Goal: Information Seeking & Learning: Compare options

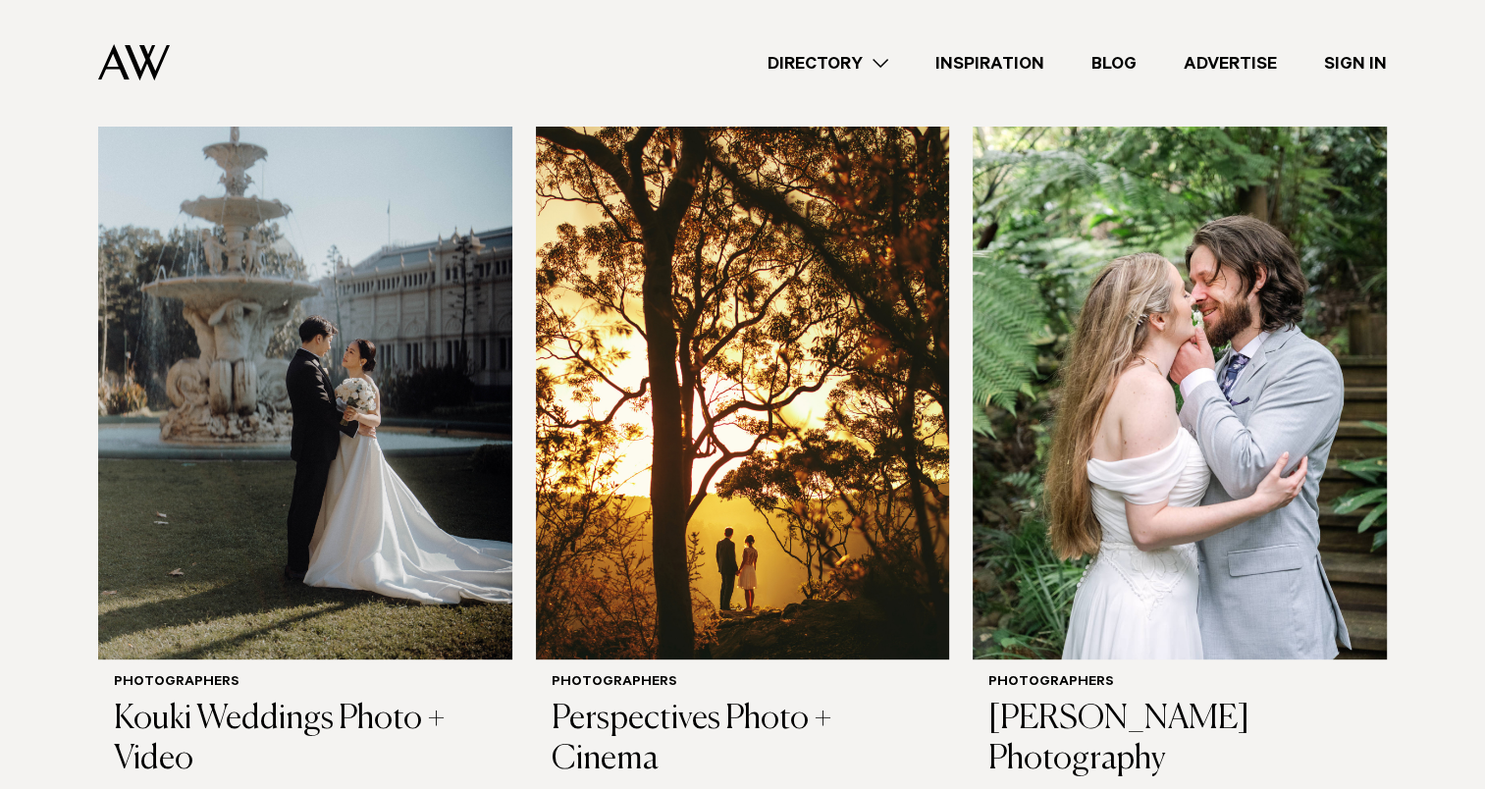
scroll to position [679, 0]
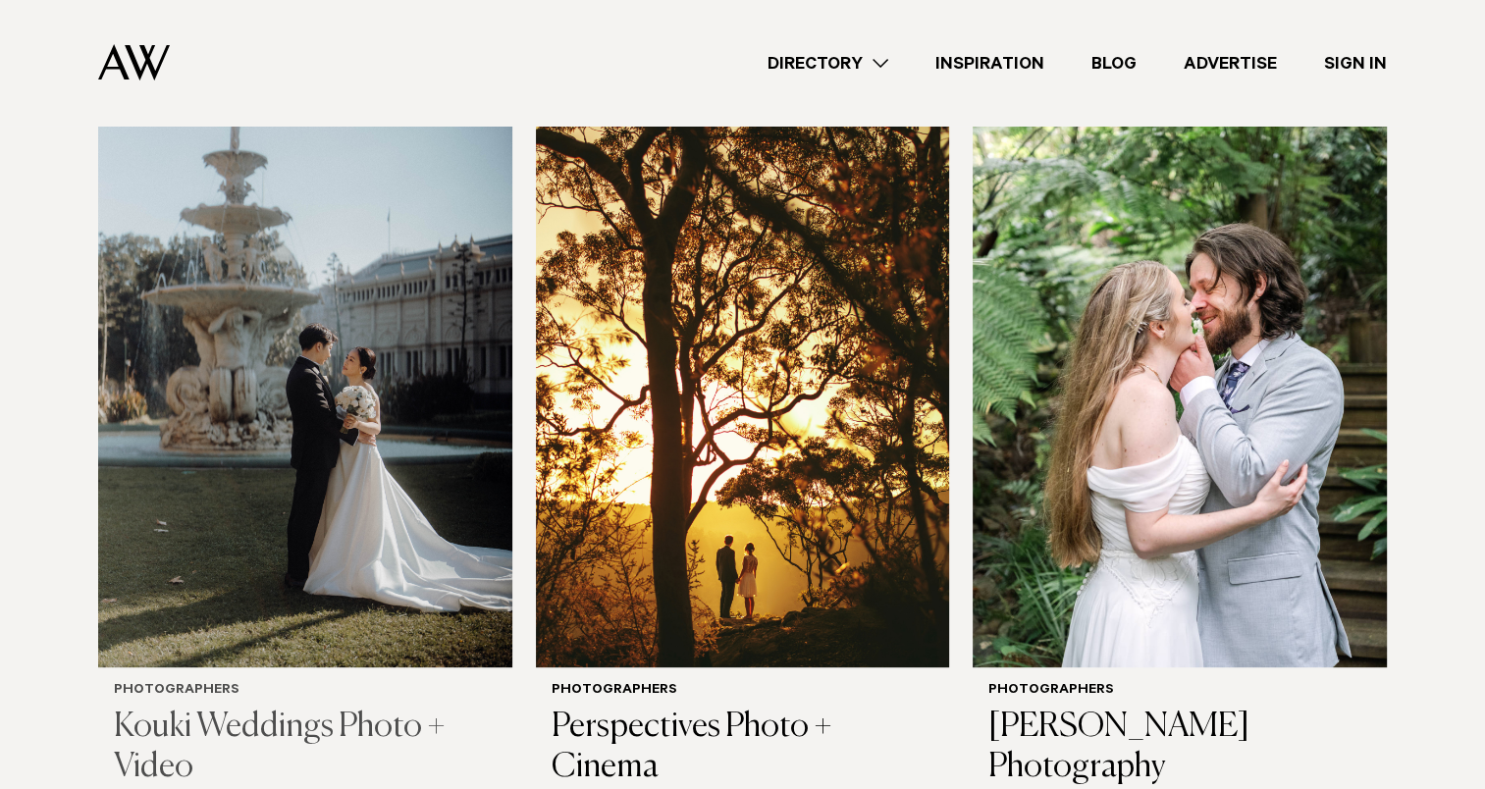
click at [346, 290] on img at bounding box center [305, 390] width 414 height 555
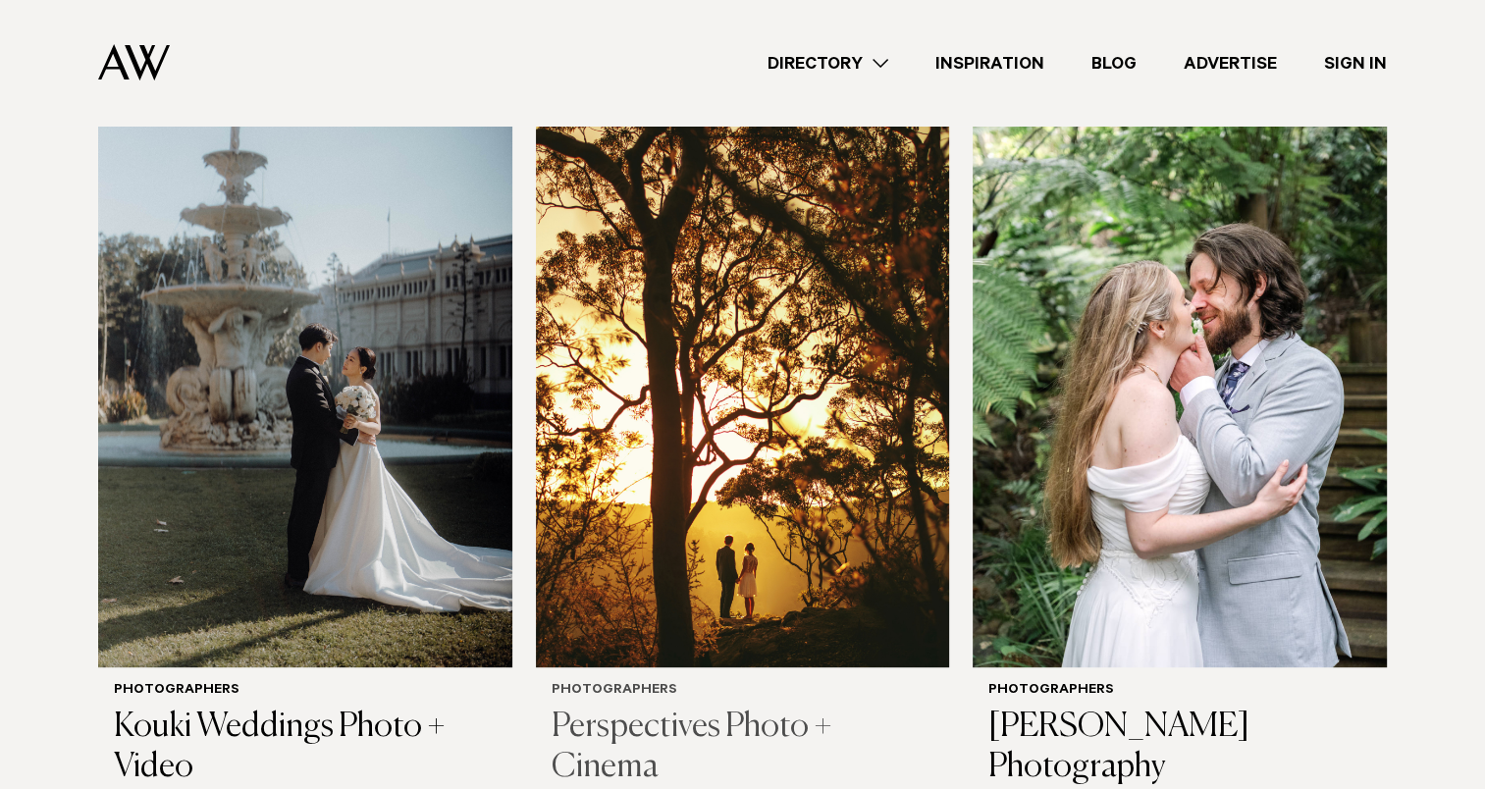
click at [816, 440] on img at bounding box center [743, 390] width 414 height 555
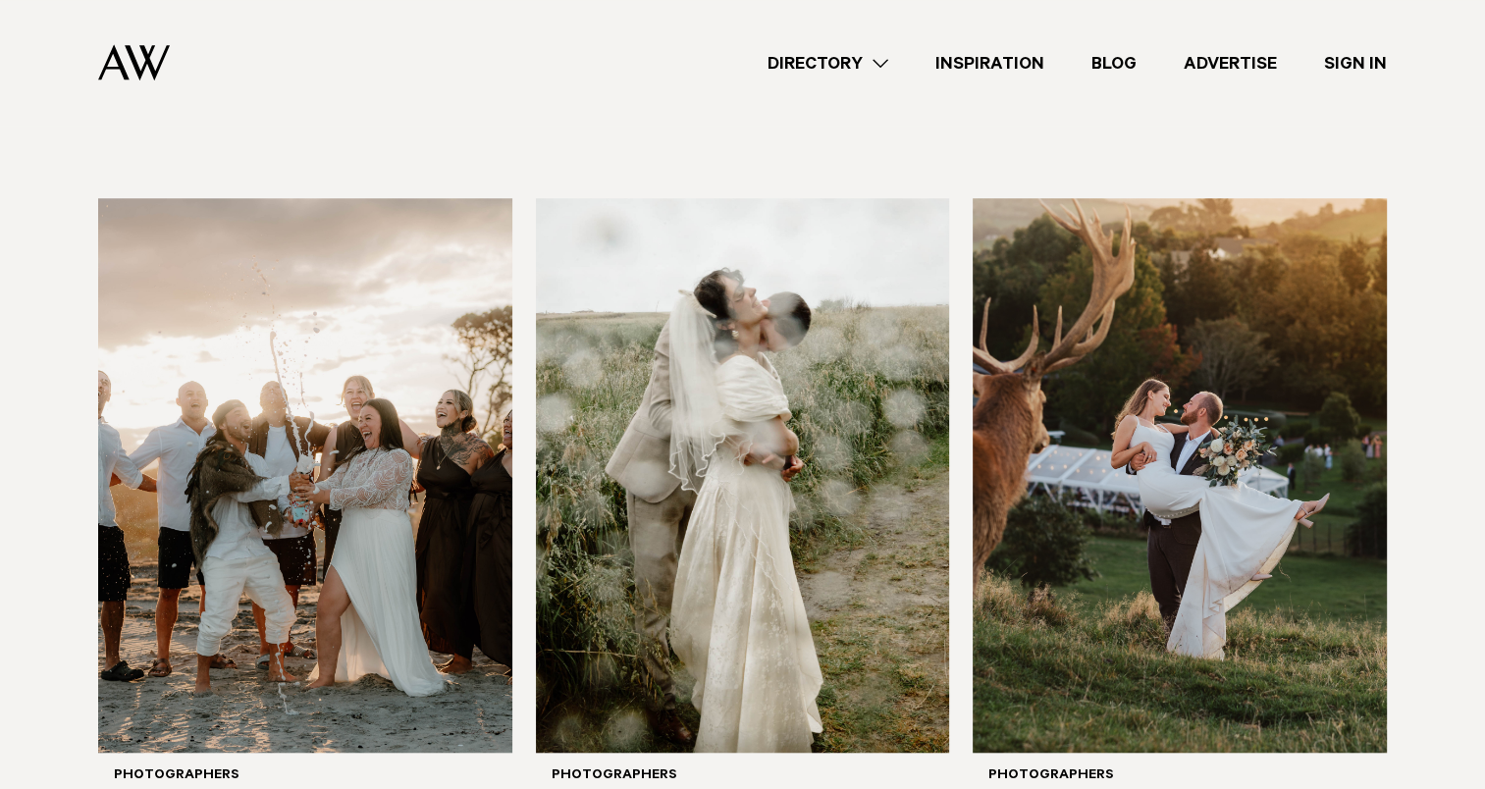
scroll to position [1348, 0]
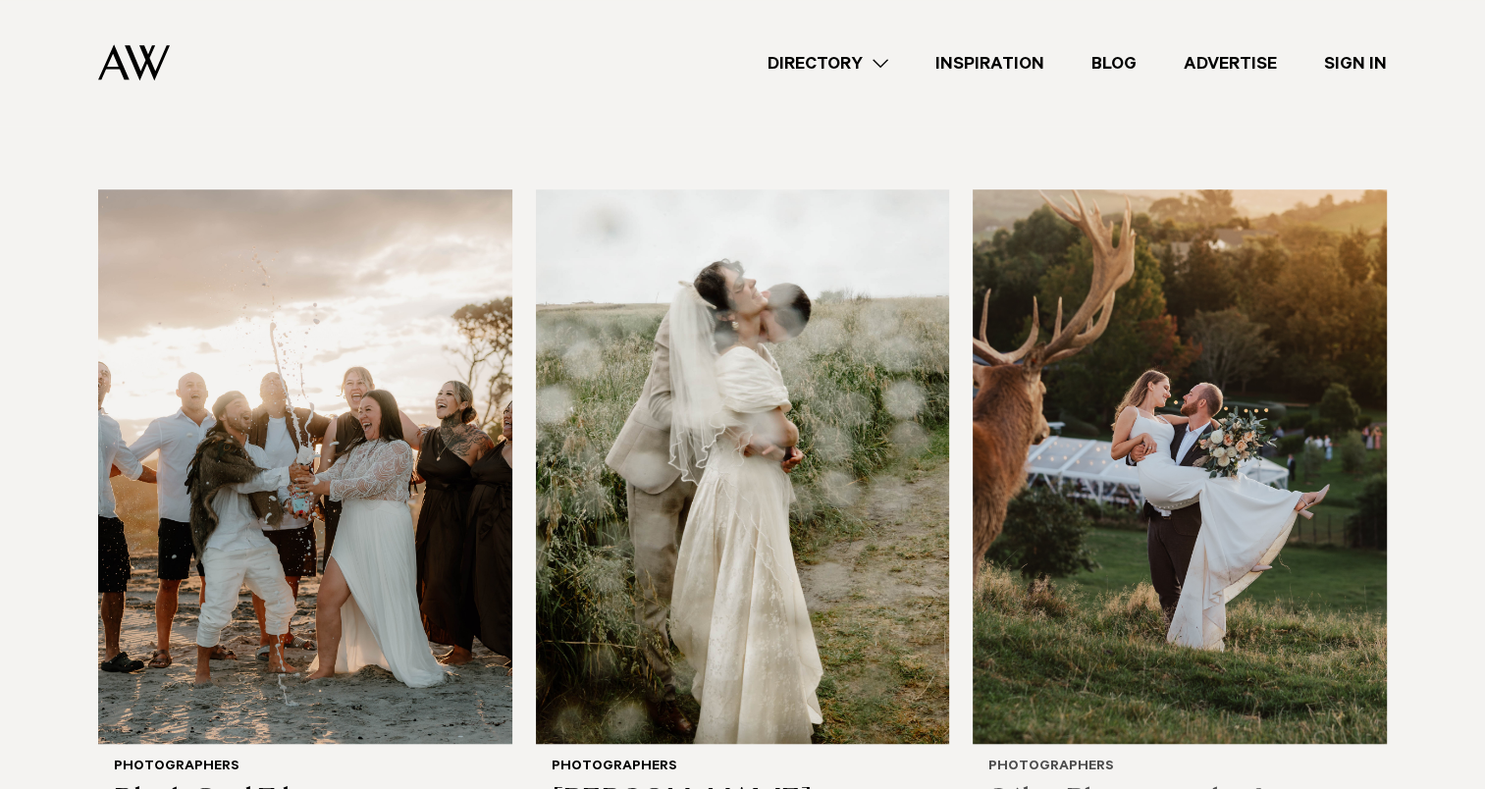
click at [1223, 377] on img at bounding box center [1179, 466] width 414 height 555
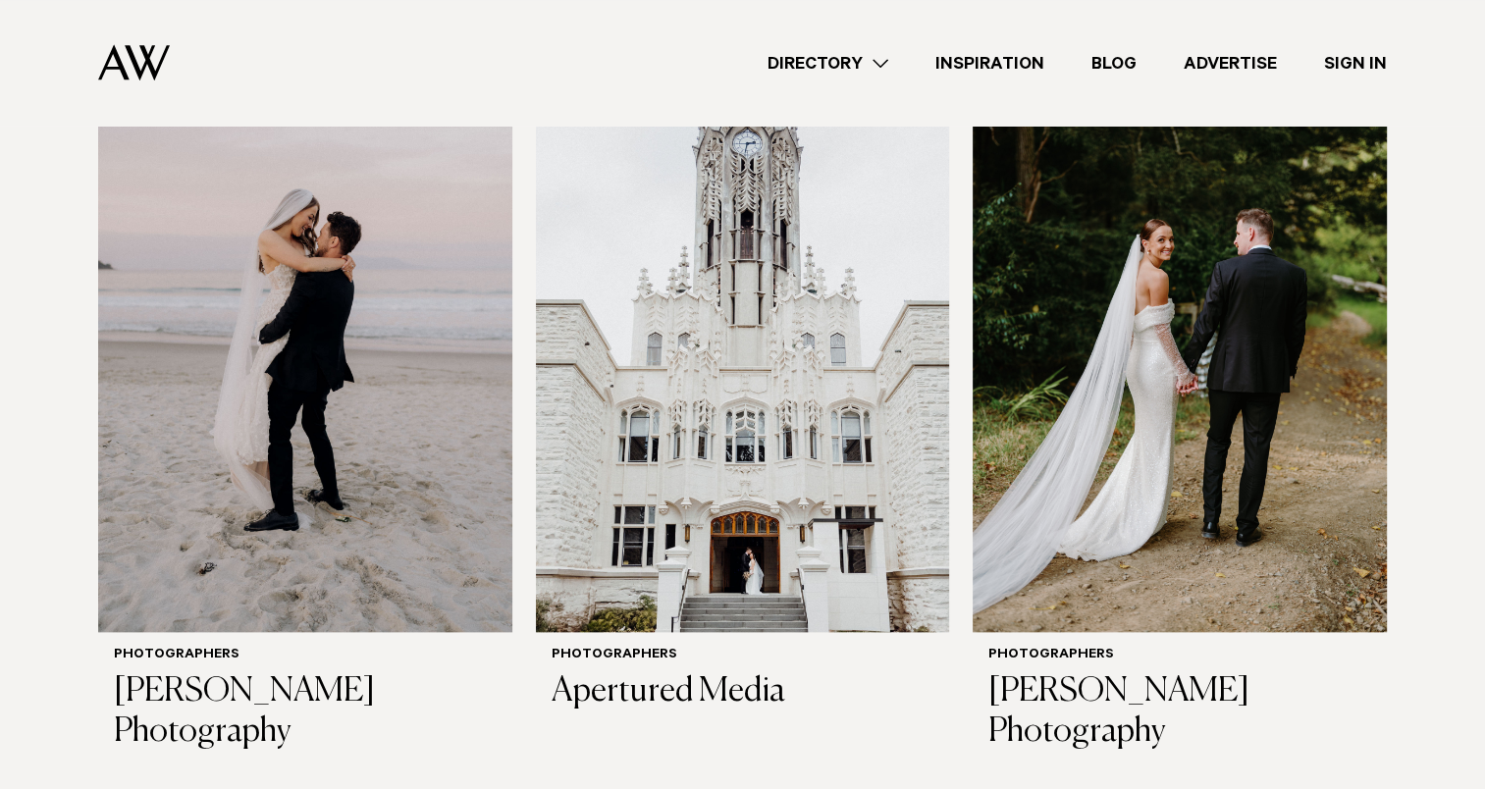
scroll to position [2187, 0]
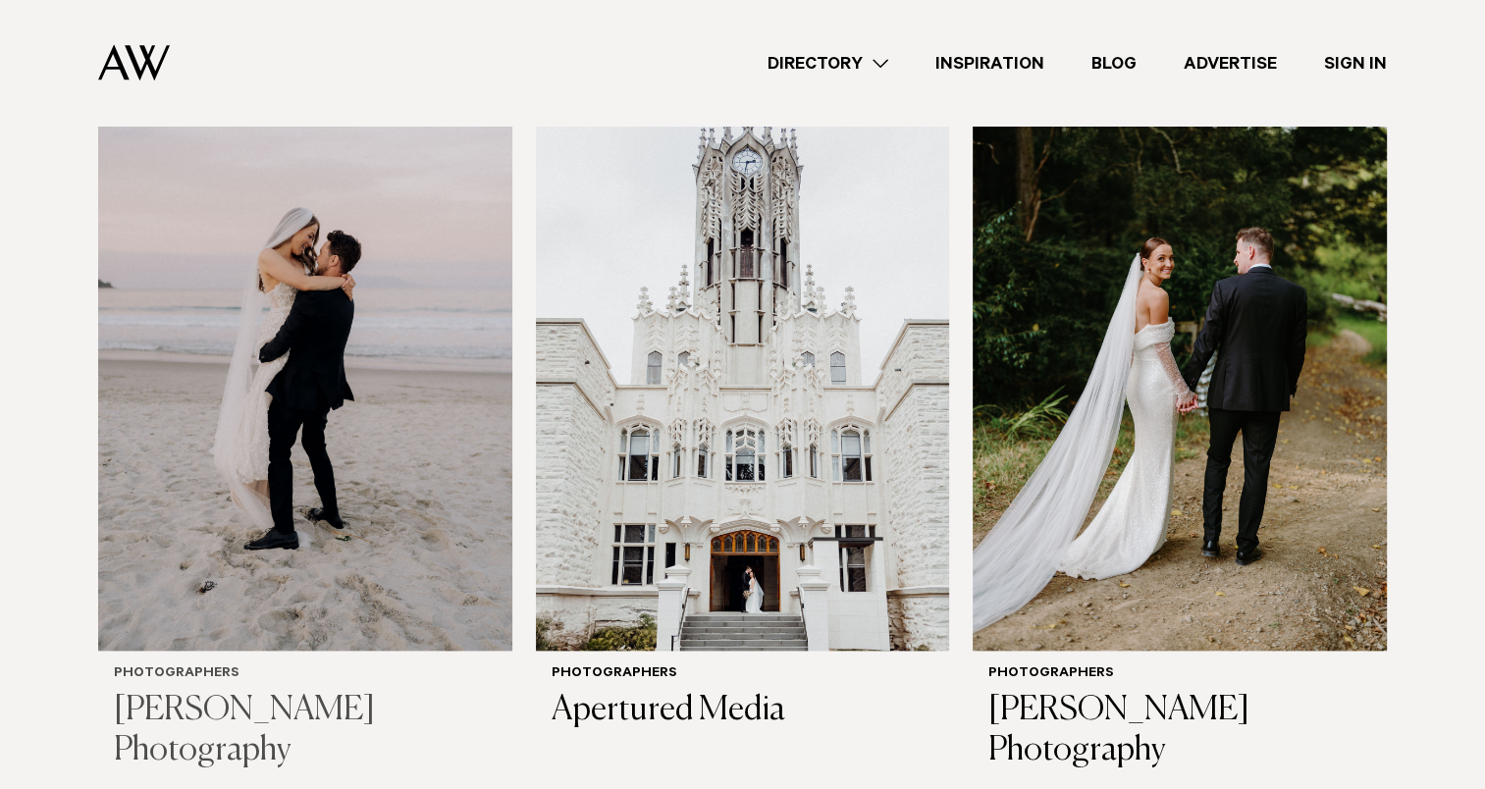
click at [157, 491] on img at bounding box center [305, 373] width 414 height 555
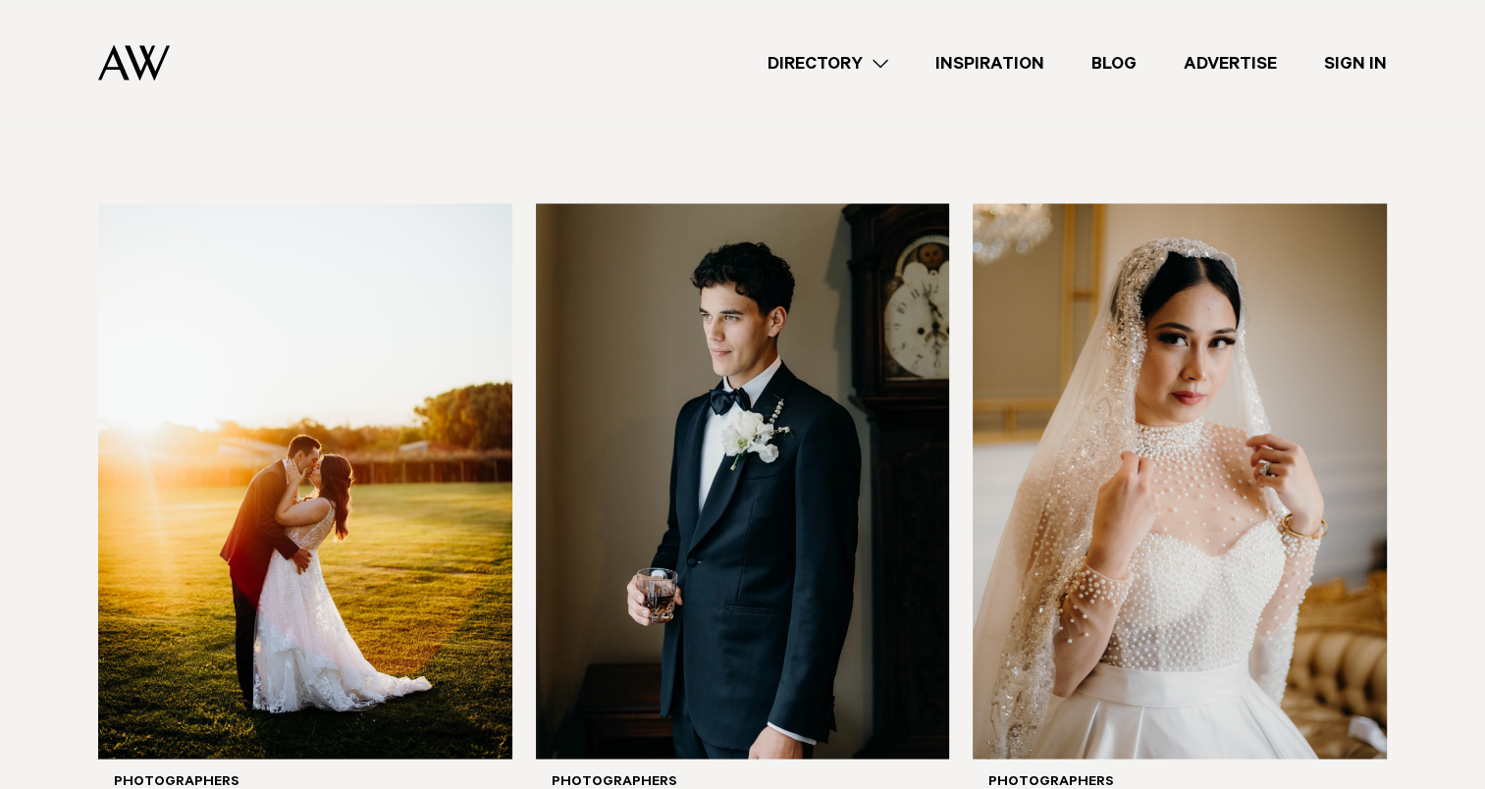
scroll to position [3581, 0]
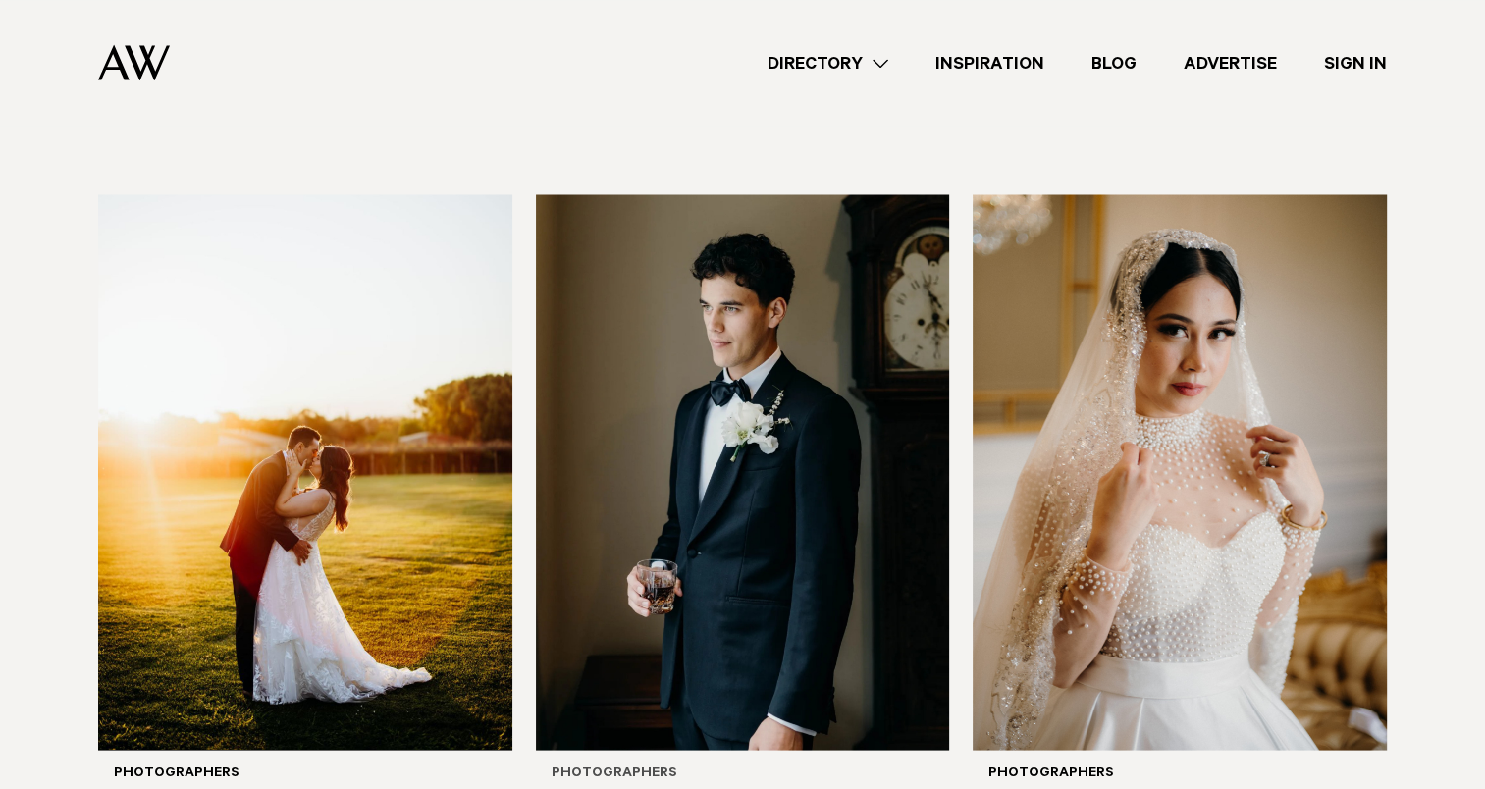
click at [777, 448] on img at bounding box center [743, 471] width 414 height 555
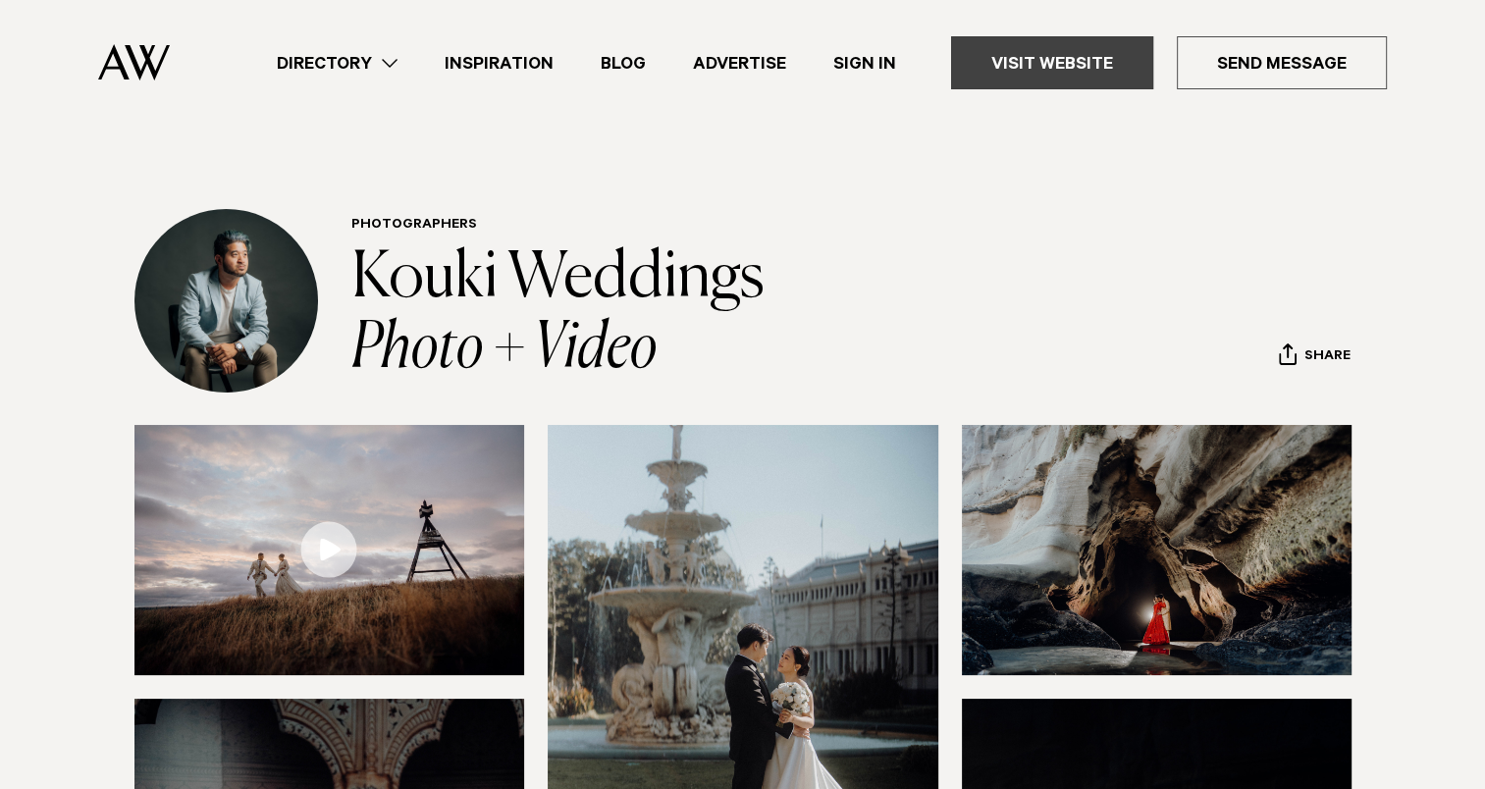
click at [1061, 55] on link "Visit Website" at bounding box center [1052, 62] width 202 height 53
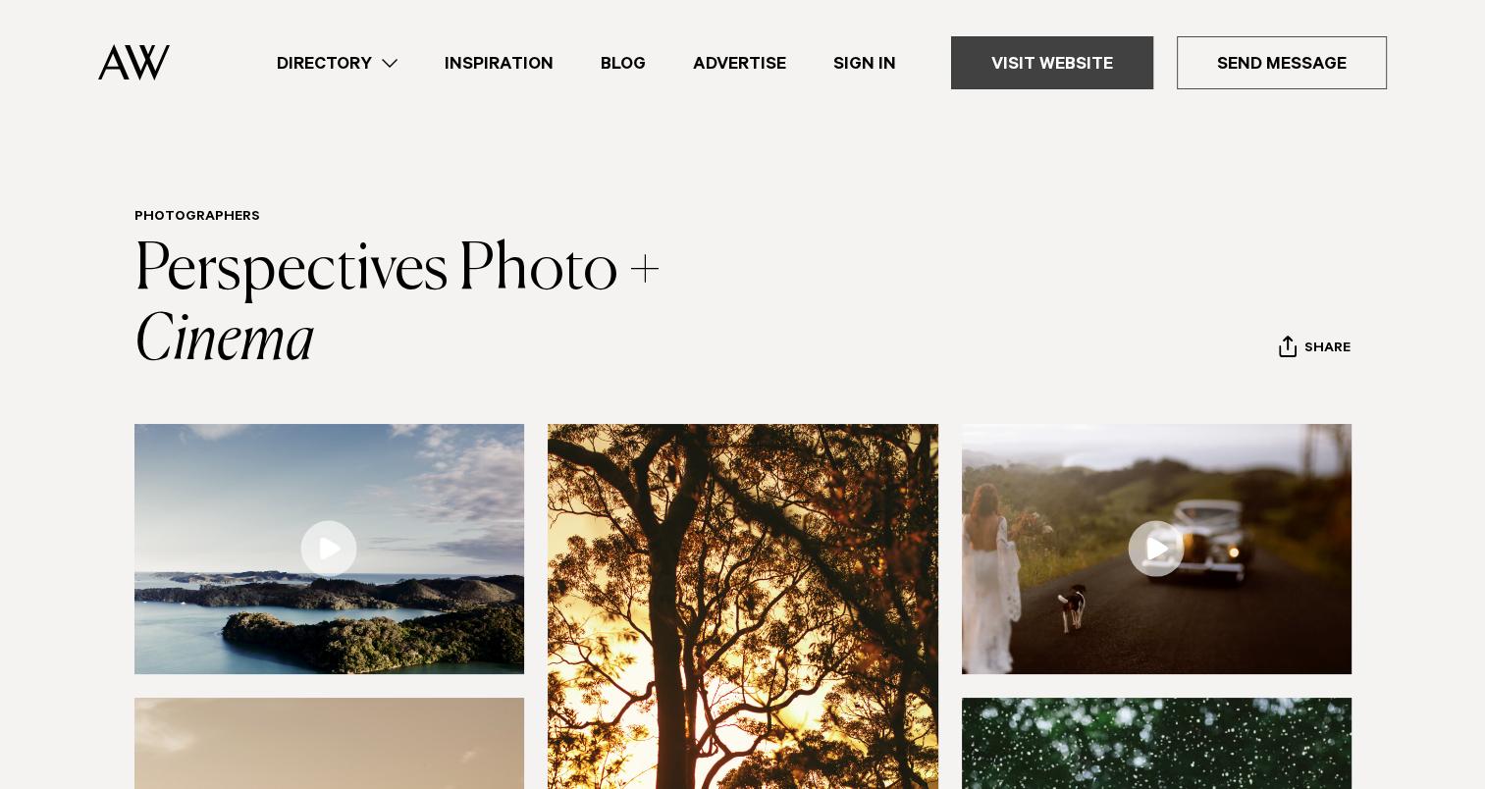
click at [1105, 59] on link "Visit Website" at bounding box center [1052, 62] width 202 height 53
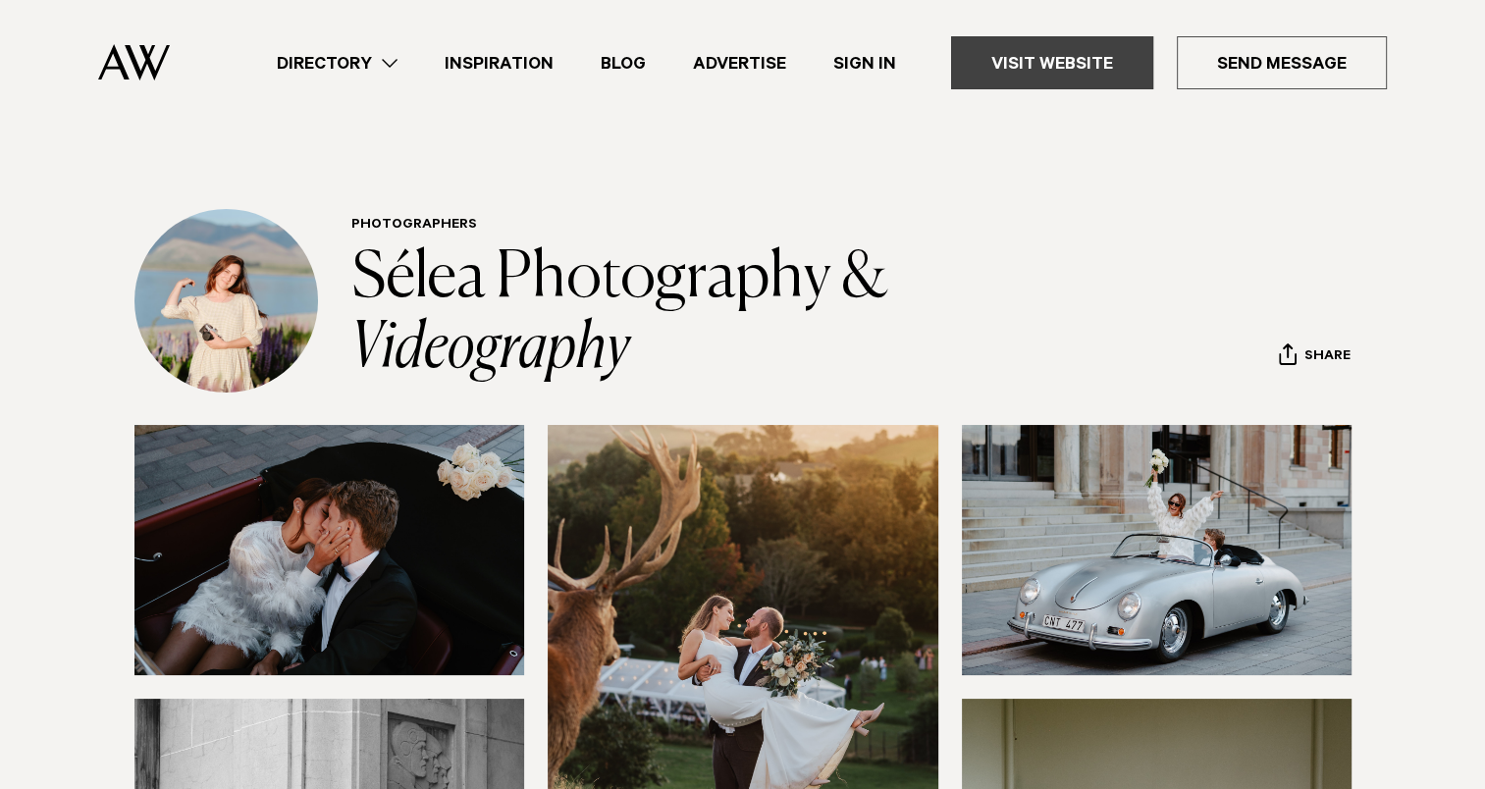
click at [1100, 66] on link "Visit Website" at bounding box center [1052, 62] width 202 height 53
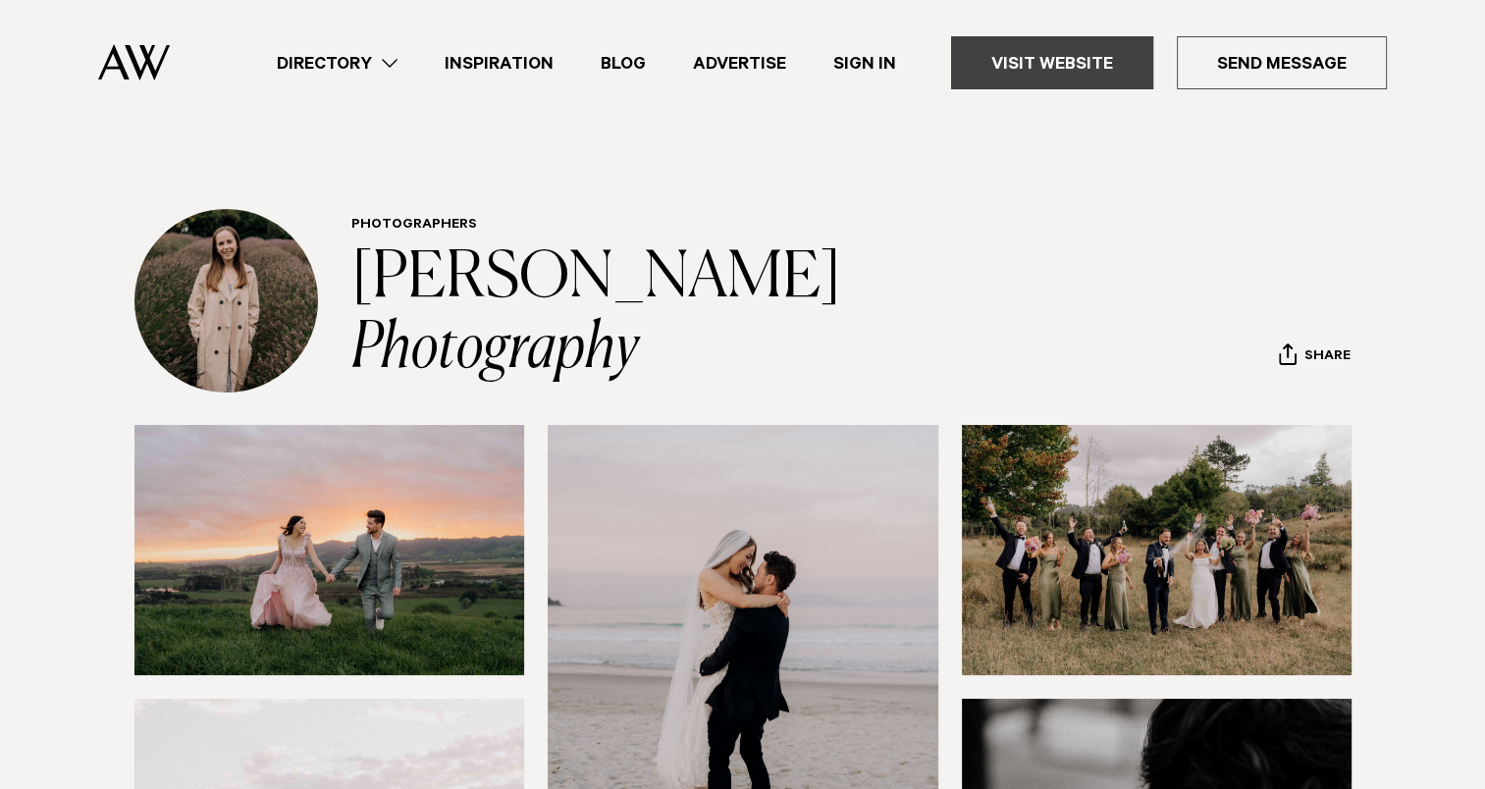
click at [1001, 47] on link "Visit Website" at bounding box center [1052, 62] width 202 height 53
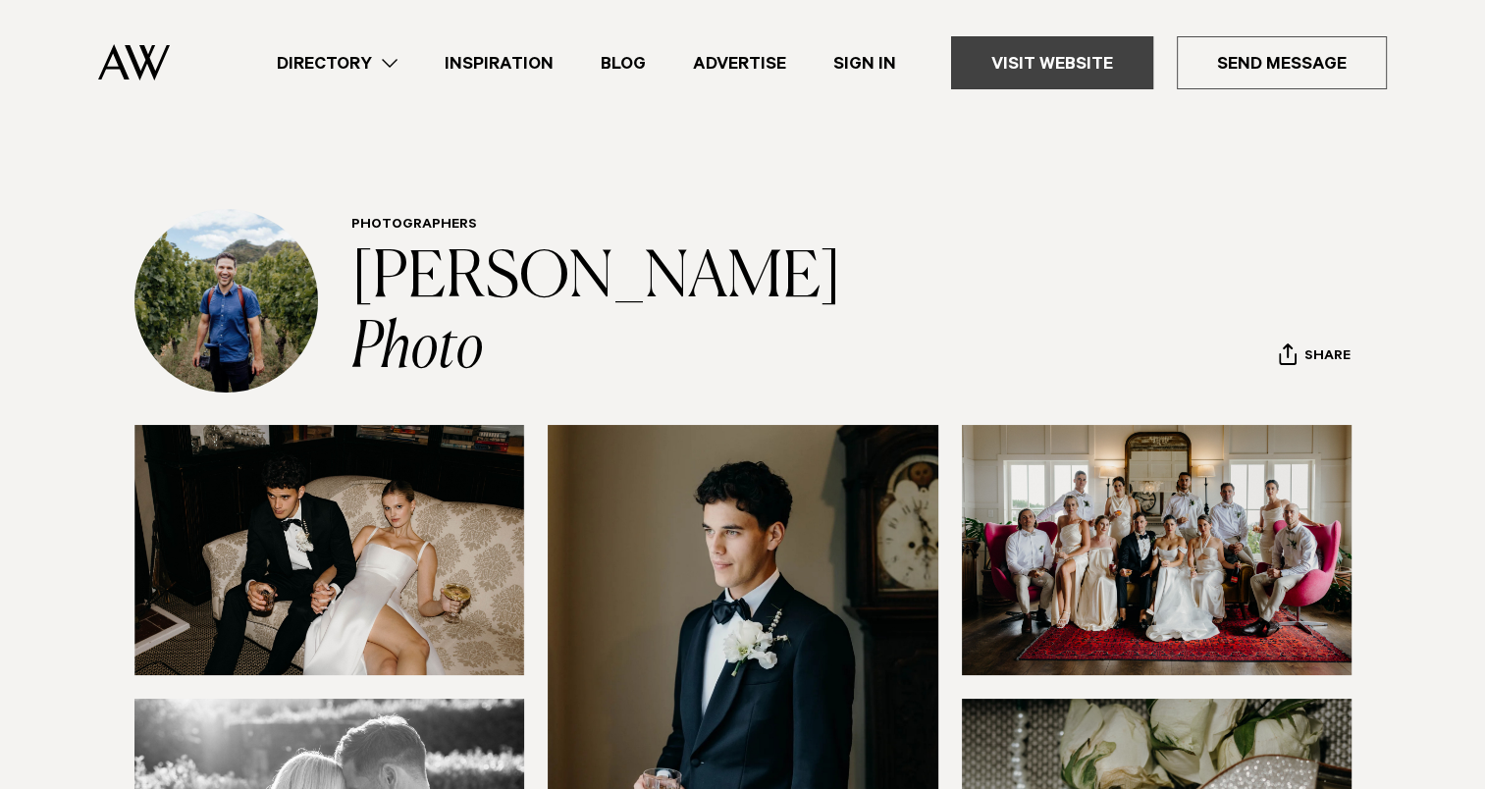
click at [1052, 50] on link "Visit Website" at bounding box center [1052, 62] width 202 height 53
